Goal: Task Accomplishment & Management: Complete application form

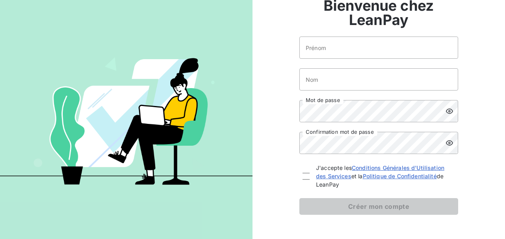
scroll to position [51, 0]
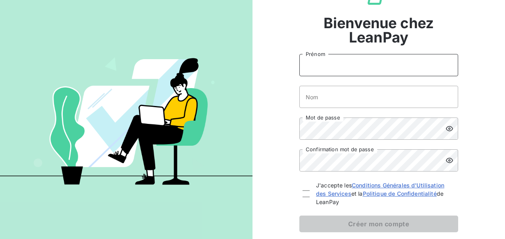
click at [342, 62] on input "Prénom" at bounding box center [379, 65] width 159 height 22
type input "[PERSON_NAME]"
type input "FINET"
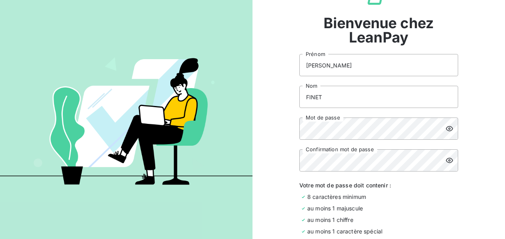
click at [448, 129] on icon at bounding box center [450, 129] width 8 height 8
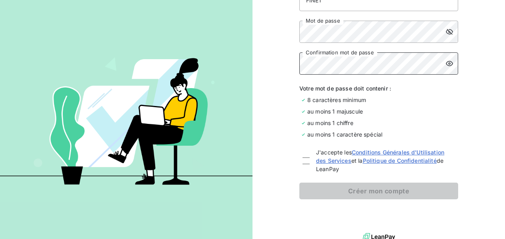
scroll to position [155, 0]
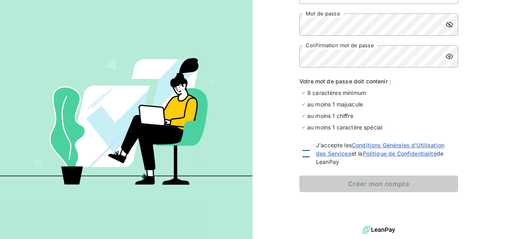
click at [304, 153] on div at bounding box center [306, 153] width 7 height 7
checkbox input "true"
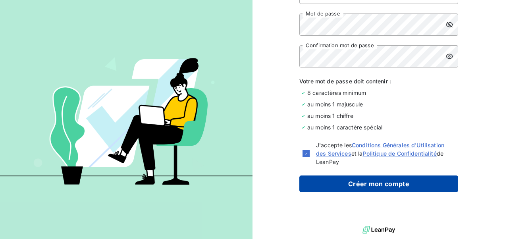
click at [416, 182] on button "Créer mon compte" at bounding box center [379, 184] width 159 height 17
